Goal: Information Seeking & Learning: Learn about a topic

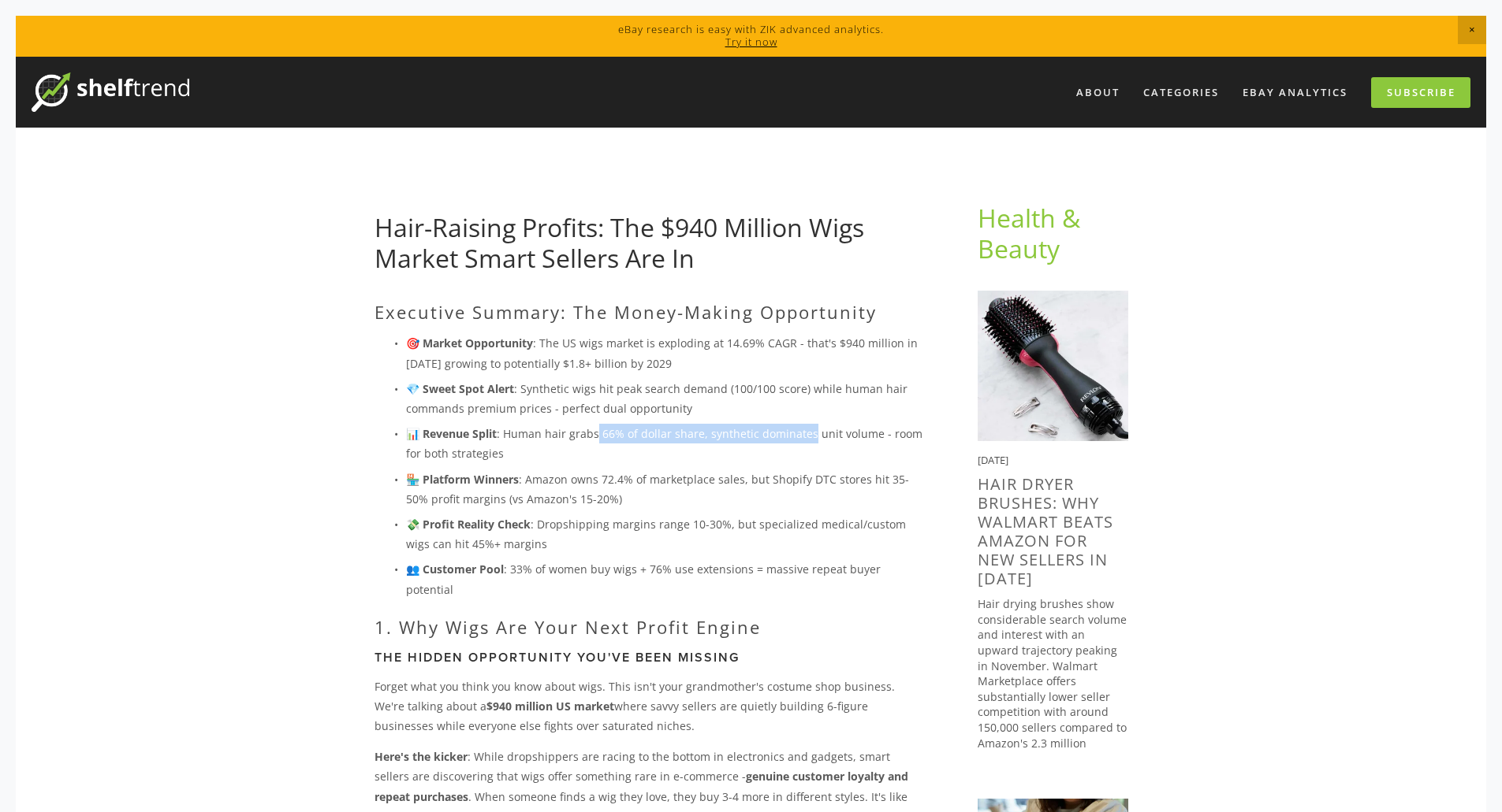
drag, startPoint x: 597, startPoint y: 436, endPoint x: 807, endPoint y: 428, distance: 210.2
click at [807, 428] on p "📊 Revenue Split : Human hair grabs 66% of dollar share, synthetic dominates uni…" at bounding box center [666, 443] width 521 height 39
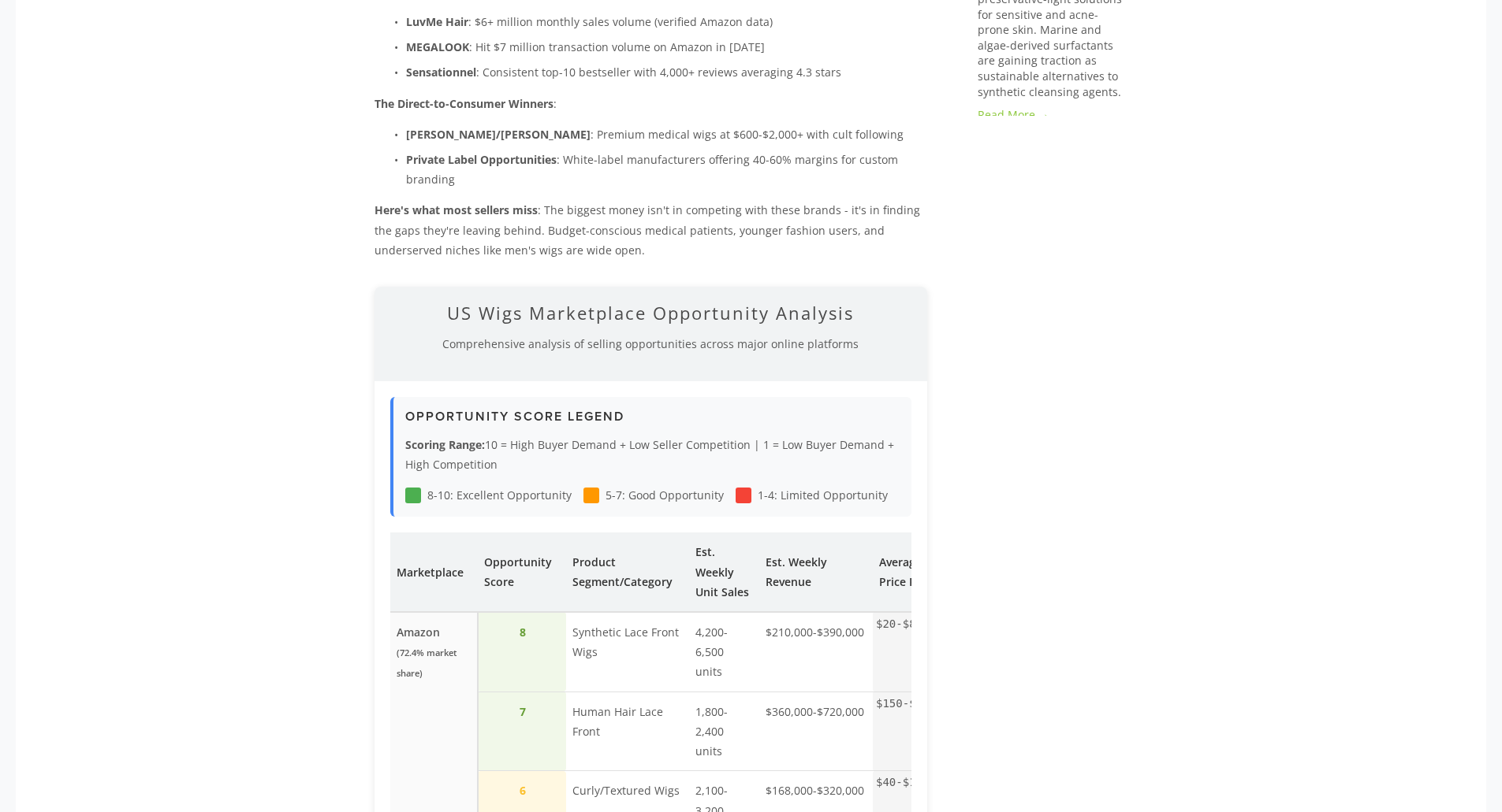
scroll to position [1649, 0]
